Goal: Task Accomplishment & Management: Use online tool/utility

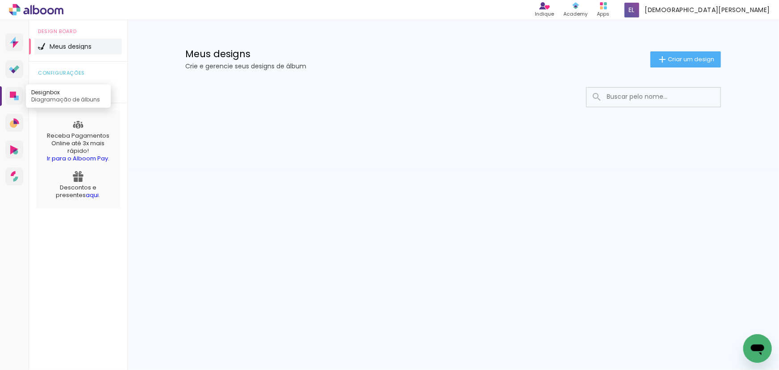
click at [16, 98] on icon at bounding box center [16, 98] width 4 height 4
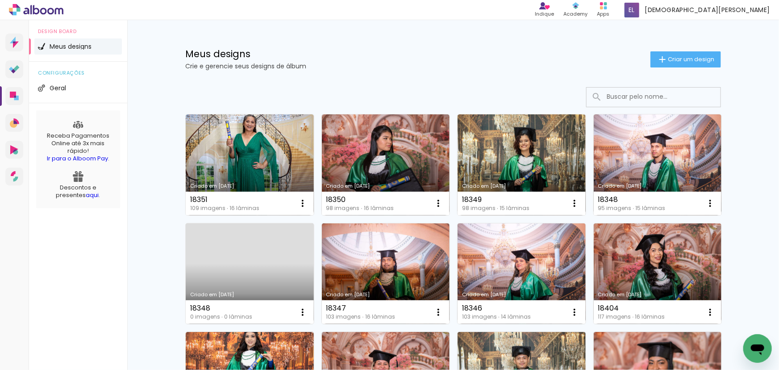
click at [635, 98] on input at bounding box center [665, 97] width 127 height 18
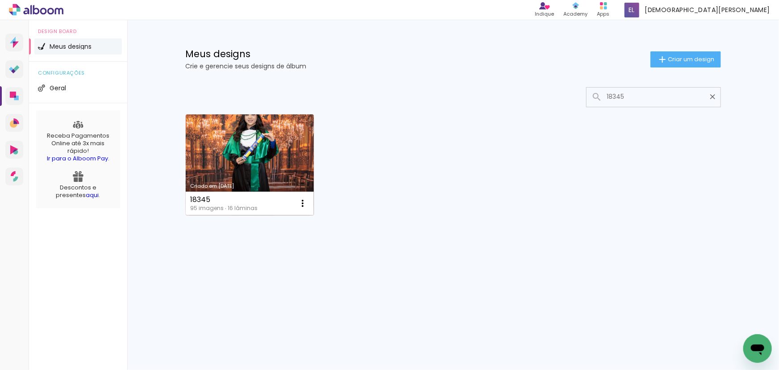
type input "18345"
type paper-input "18345"
click at [277, 201] on div "18345 95 imagens ∙ 16 lâminas Abrir Fazer uma cópia Excluir" at bounding box center [250, 204] width 128 height 24
click at [237, 167] on link "Criado em [DATE]" at bounding box center [250, 164] width 128 height 101
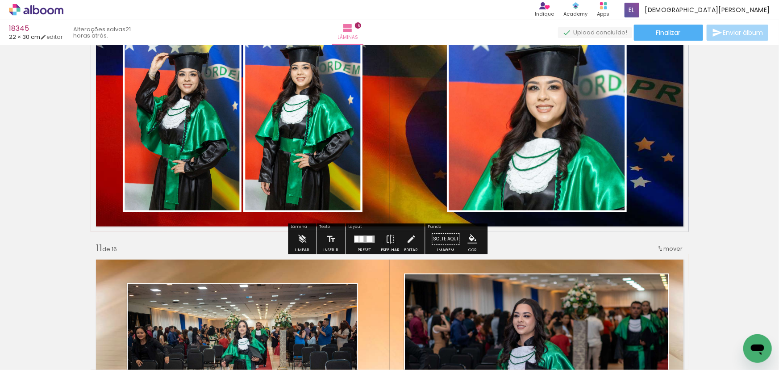
scroll to position [2192, 0]
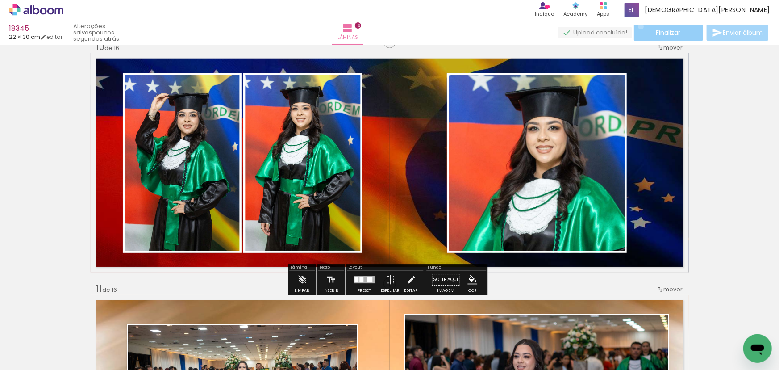
click at [638, 26] on paper-button "Finalizar" at bounding box center [668, 33] width 69 height 16
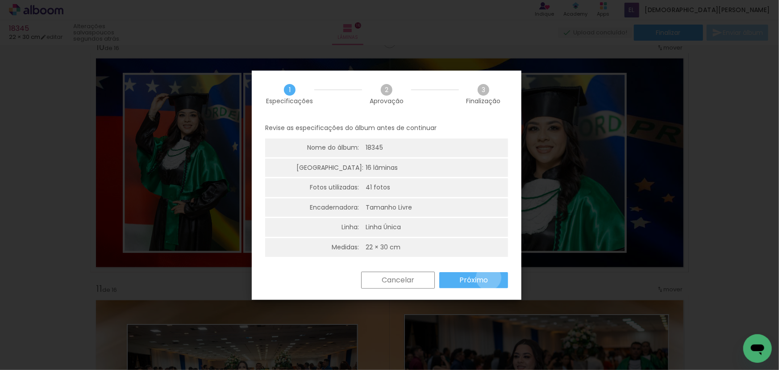
click at [489, 277] on paper-button "Próximo" at bounding box center [473, 280] width 69 height 16
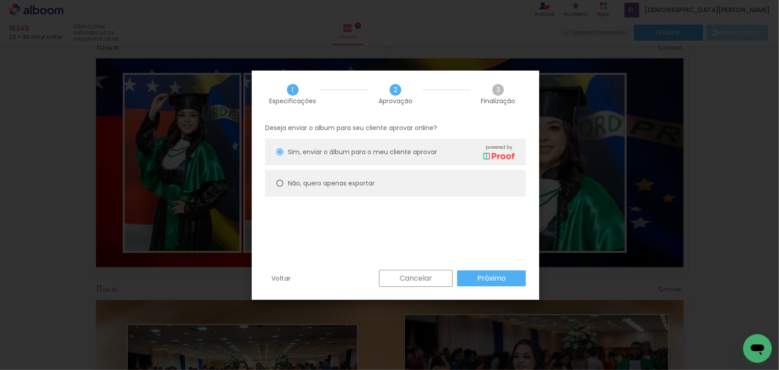
click at [380, 176] on paper-radio-button "Não, quero apenas exportar" at bounding box center [395, 183] width 261 height 27
type paper-radio-button "on"
click at [0, 0] on slot "Próximo" at bounding box center [0, 0] width 0 height 0
type input "Alta, 300 DPI"
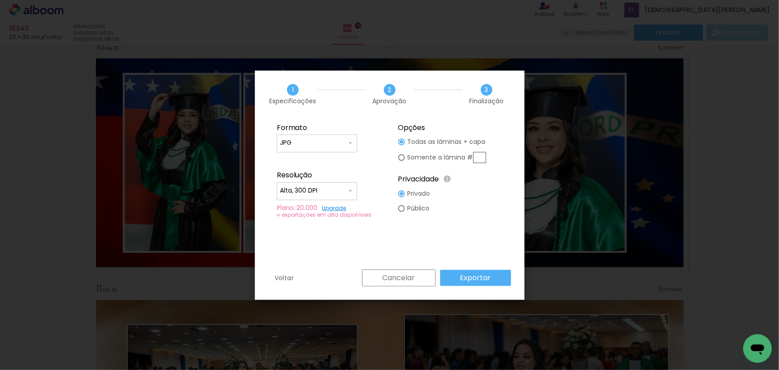
click at [478, 158] on input "text" at bounding box center [479, 157] width 13 height 11
type paper-radio-button "on"
type input "10"
click at [474, 194] on fieldset "Opções Todas as lâminas + capa Somente a lâmina # 10 Privacidade Todo o conteúd…" at bounding box center [451, 170] width 120 height 107
click at [0, 0] on slot "Exportar" at bounding box center [0, 0] width 0 height 0
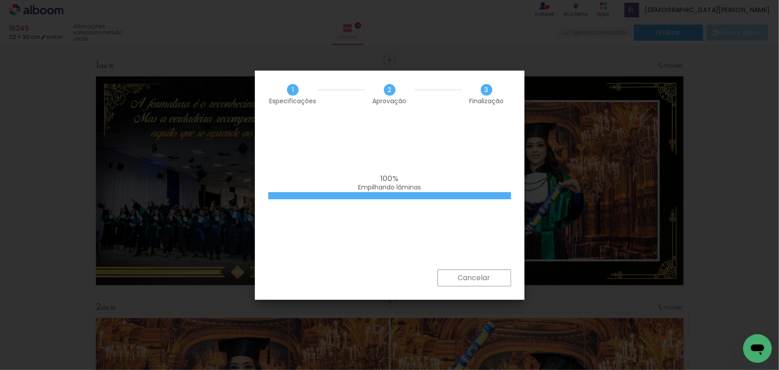
scroll to position [2192, 0]
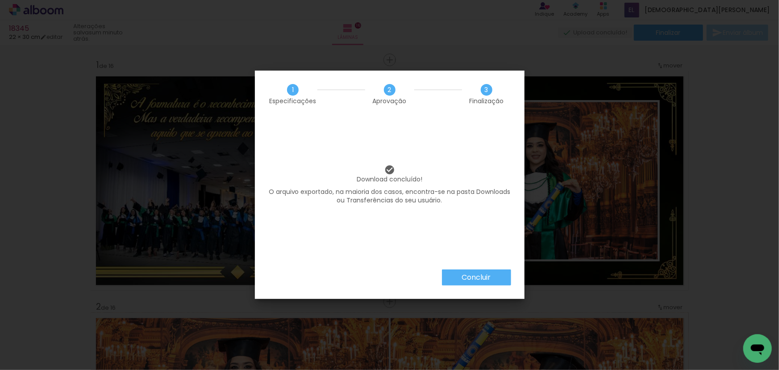
scroll to position [2192, 0]
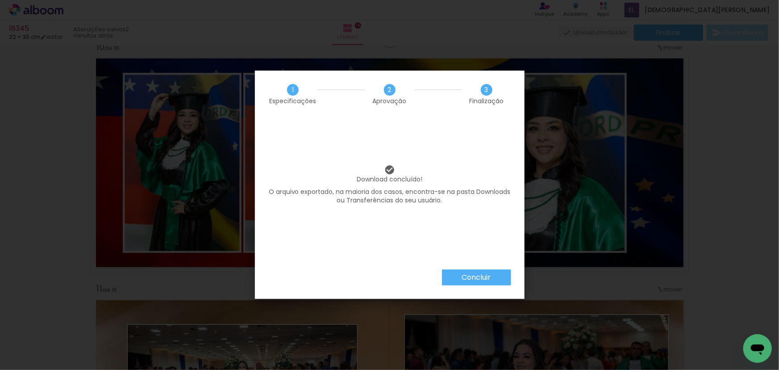
click at [0, 0] on slot "Concluir" at bounding box center [0, 0] width 0 height 0
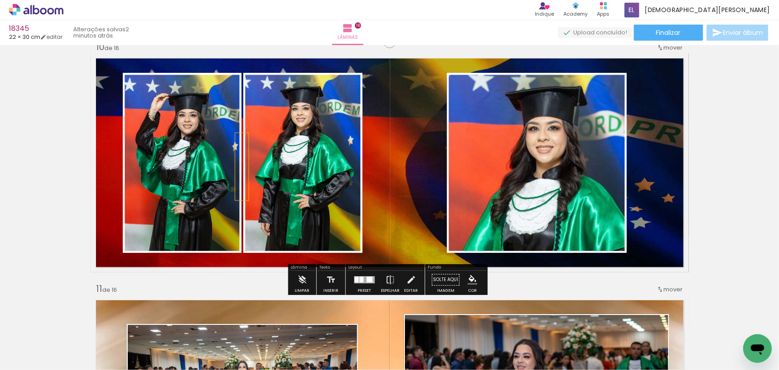
click at [241, 174] on div at bounding box center [241, 166] width 13 height 67
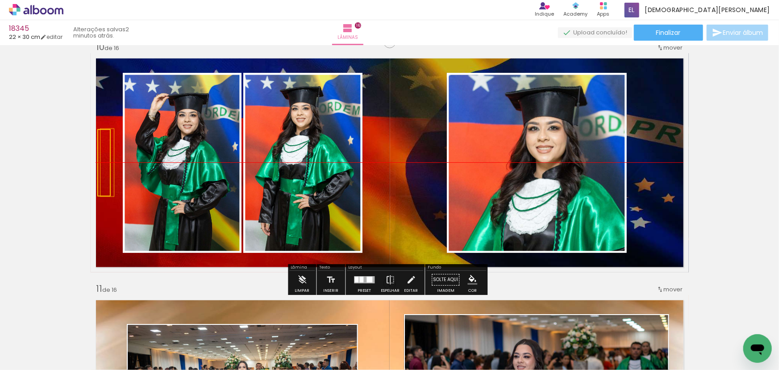
drag, startPoint x: 241, startPoint y: 174, endPoint x: 106, endPoint y: 172, distance: 134.9
click at [106, 172] on quentale-selection at bounding box center [103, 162] width 13 height 67
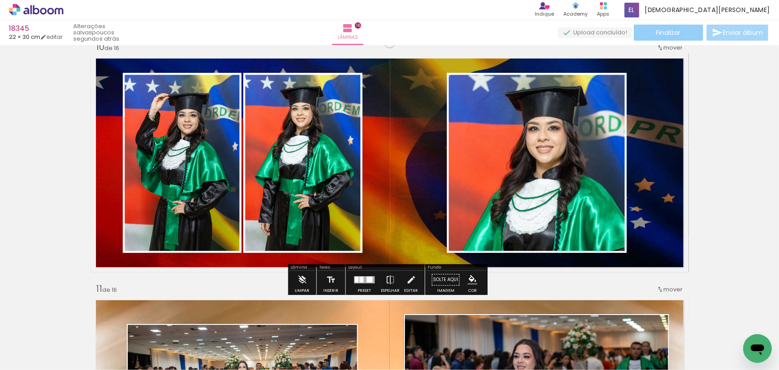
click at [672, 29] on span "Finalizar" at bounding box center [668, 32] width 25 height 6
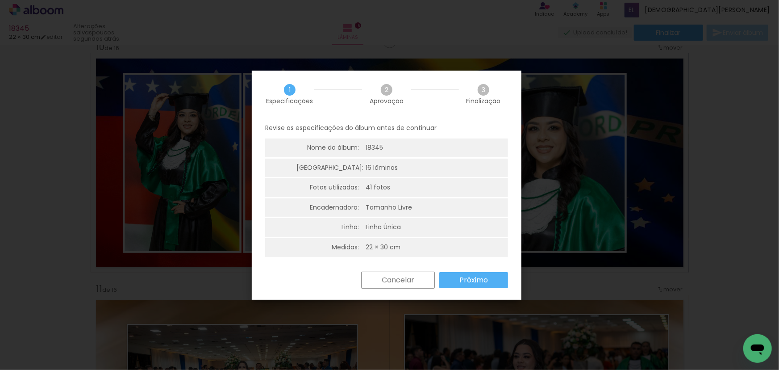
click at [489, 269] on div "Revise as especificações do álbum antes de continuar Nome do álbum: 18345 Lâmin…" at bounding box center [387, 194] width 270 height 154
click at [0, 0] on slot "Próximo" at bounding box center [0, 0] width 0 height 0
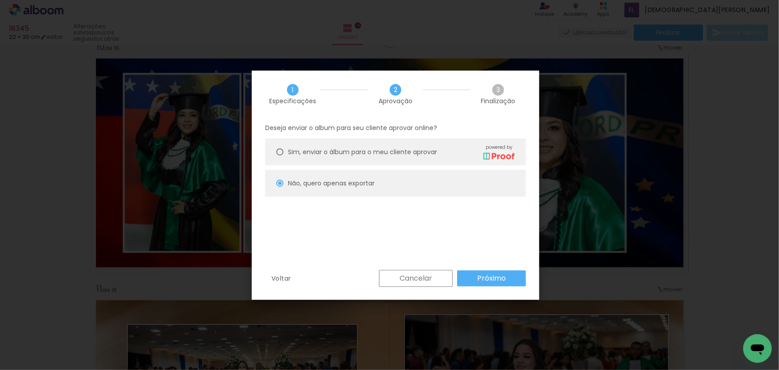
click at [468, 275] on paper-button "Próximo" at bounding box center [491, 278] width 69 height 16
type input "Alta, 300 DPI"
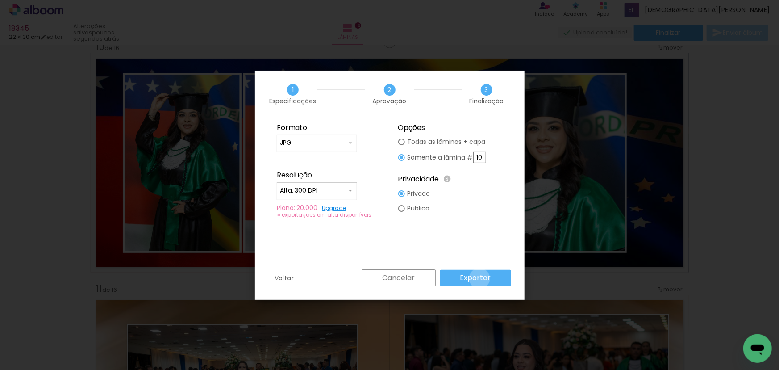
click at [0, 0] on slot "Exportar" at bounding box center [0, 0] width 0 height 0
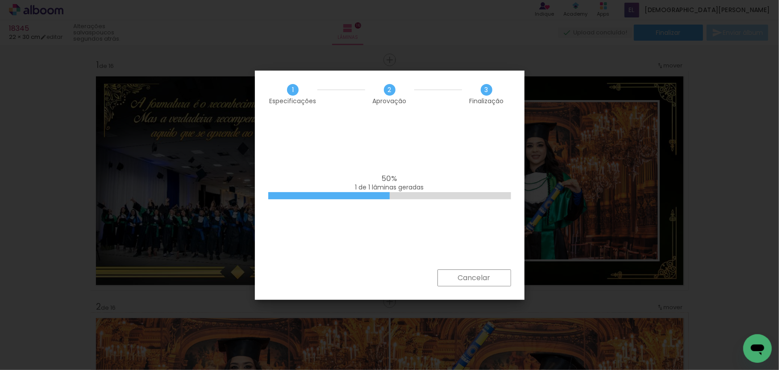
scroll to position [2192, 0]
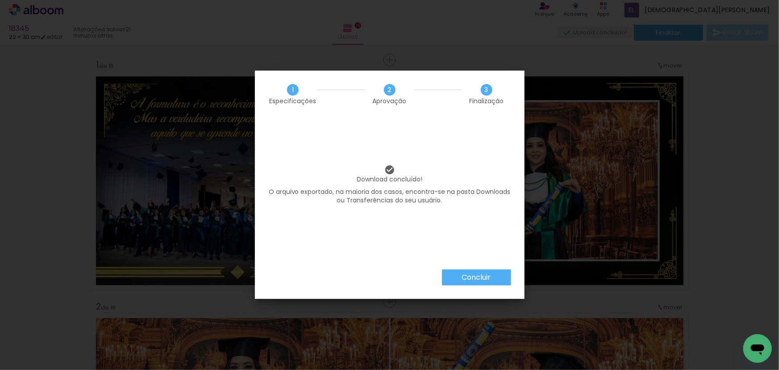
scroll to position [2192, 0]
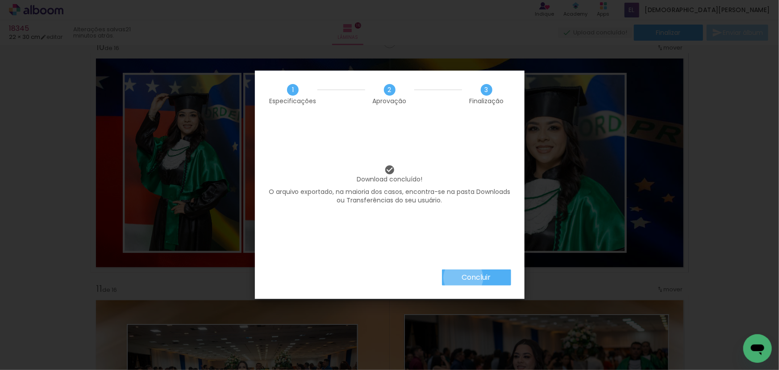
click at [0, 0] on slot "Concluir" at bounding box center [0, 0] width 0 height 0
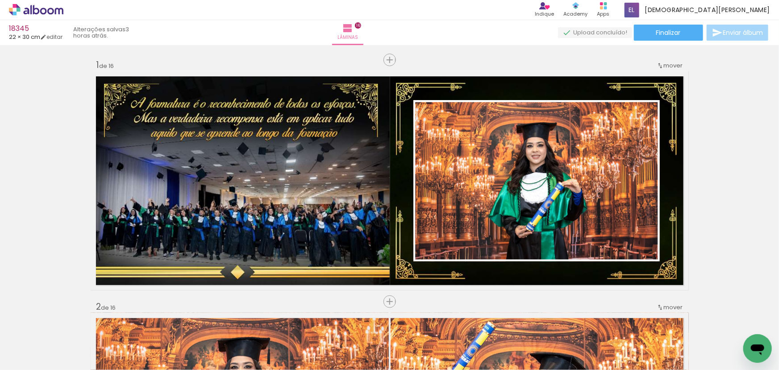
scroll to position [2192, 0]
